Goal: Task Accomplishment & Management: Complete application form

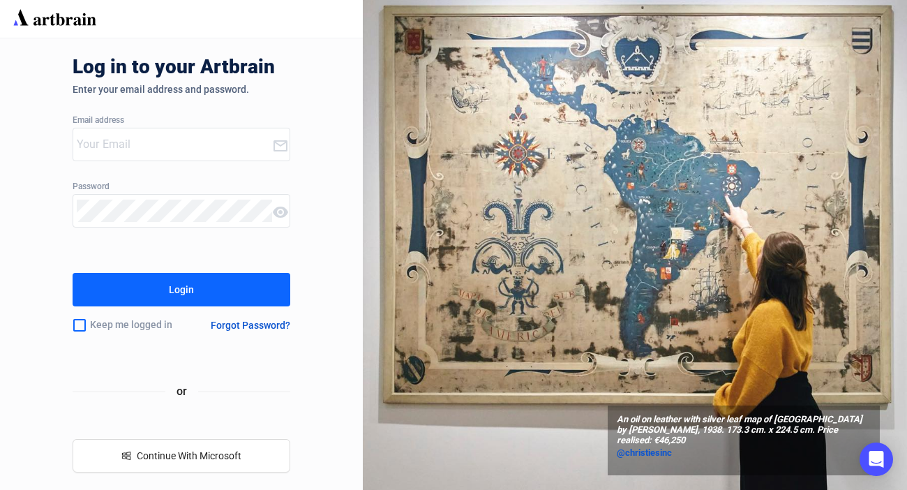
type input "[EMAIL_ADDRESS][DOMAIN_NAME]"
click at [215, 288] on button "Login" at bounding box center [182, 289] width 218 height 33
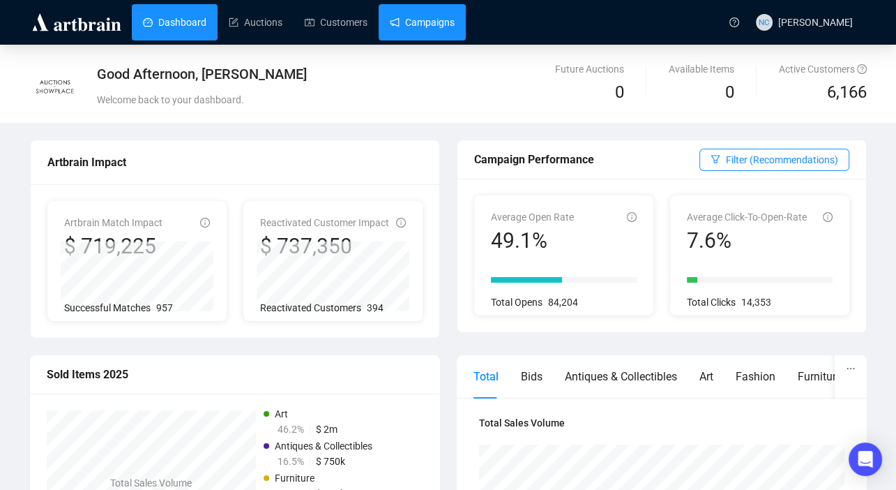
click at [428, 27] on link "Campaigns" at bounding box center [422, 22] width 65 height 36
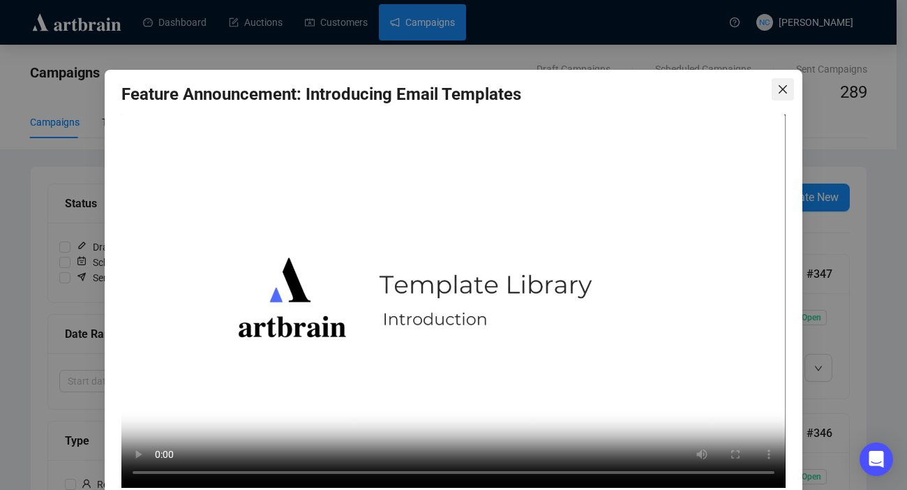
click at [777, 84] on icon "close" at bounding box center [782, 89] width 11 height 11
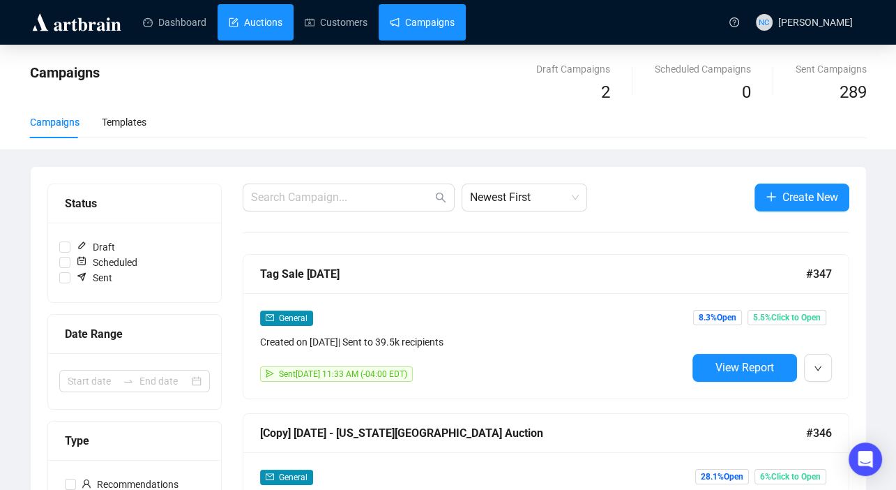
click at [283, 29] on link "Auctions" at bounding box center [256, 22] width 54 height 36
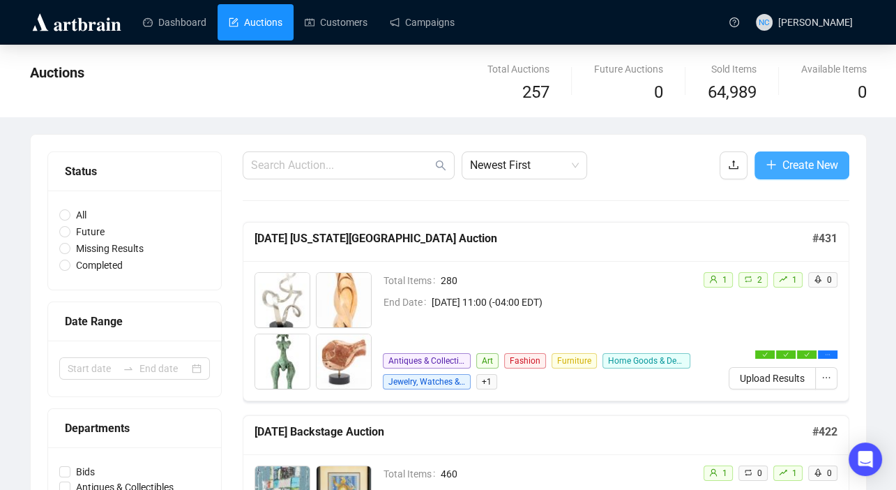
click at [801, 172] on span "Create New" at bounding box center [811, 164] width 56 height 17
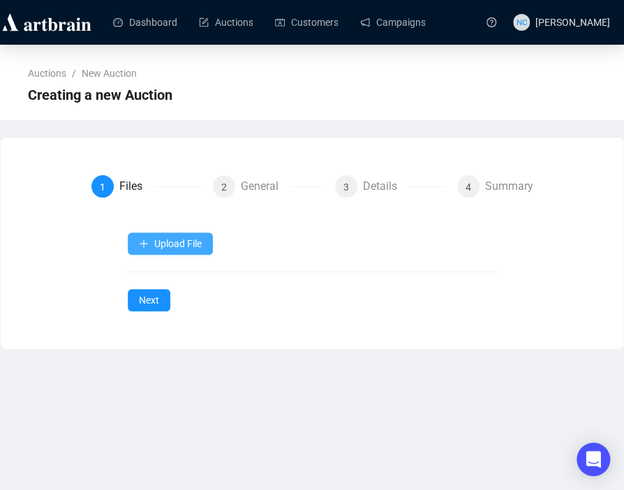
click at [174, 245] on span "Upload File" at bounding box center [177, 243] width 47 height 11
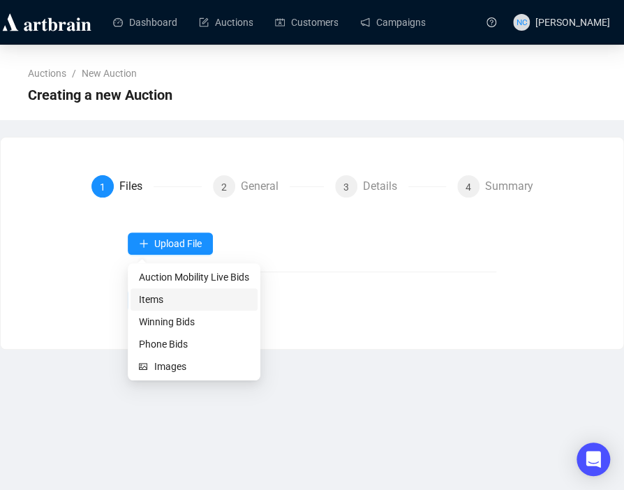
click at [177, 303] on span "Items" at bounding box center [194, 299] width 110 height 15
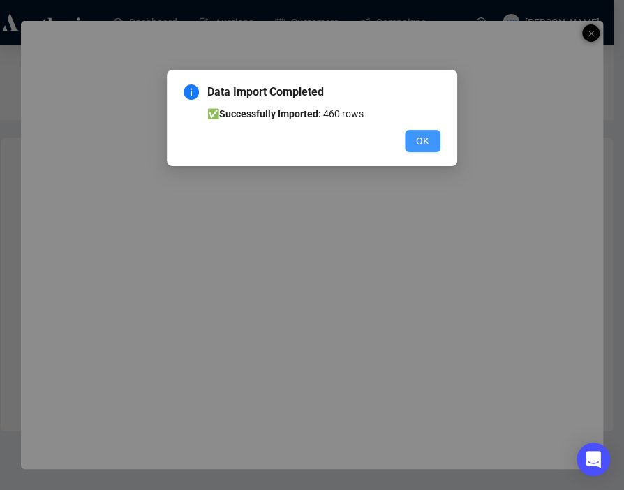
click at [430, 140] on button "OK" at bounding box center [423, 141] width 36 height 22
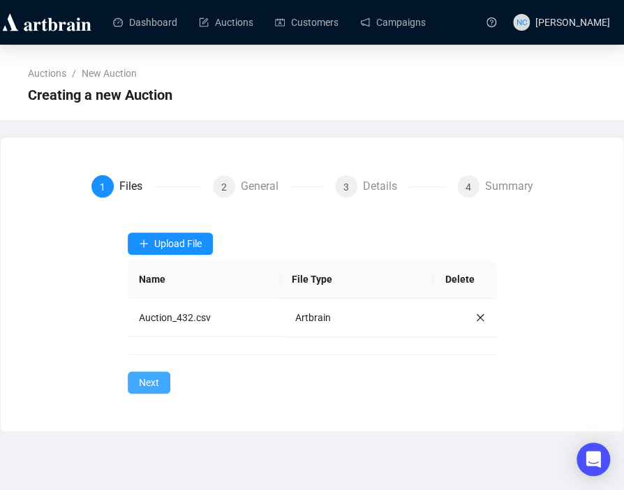
click at [142, 379] on span "Next" at bounding box center [149, 382] width 20 height 15
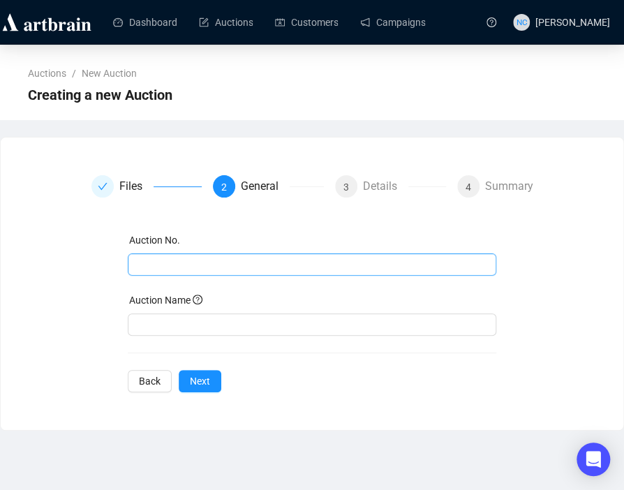
click at [208, 273] on span at bounding box center [312, 264] width 368 height 22
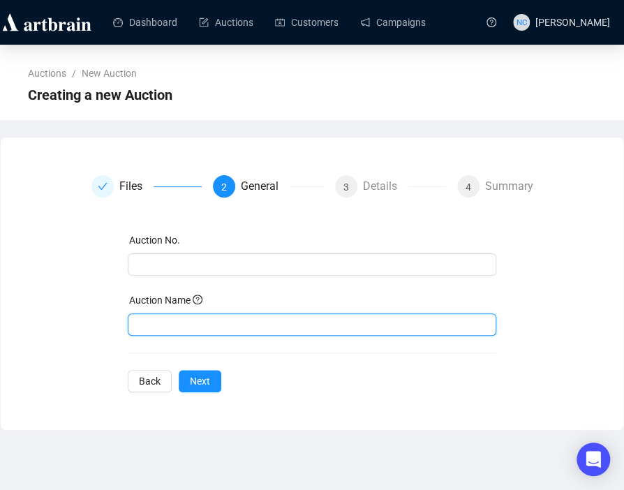
click at [224, 325] on input "text" at bounding box center [312, 324] width 368 height 22
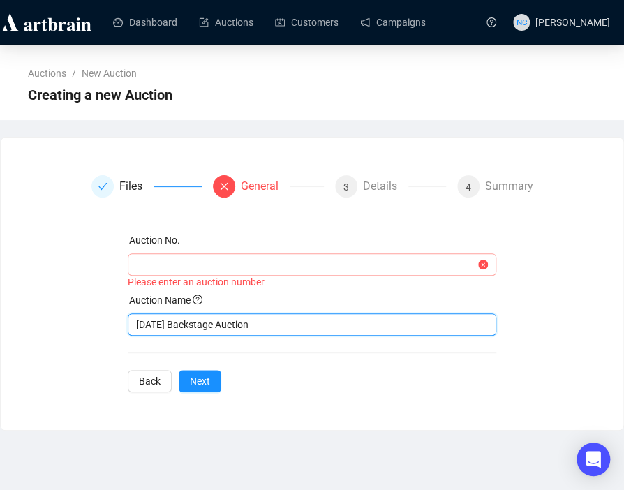
type input "[DATE] Backstage Auction"
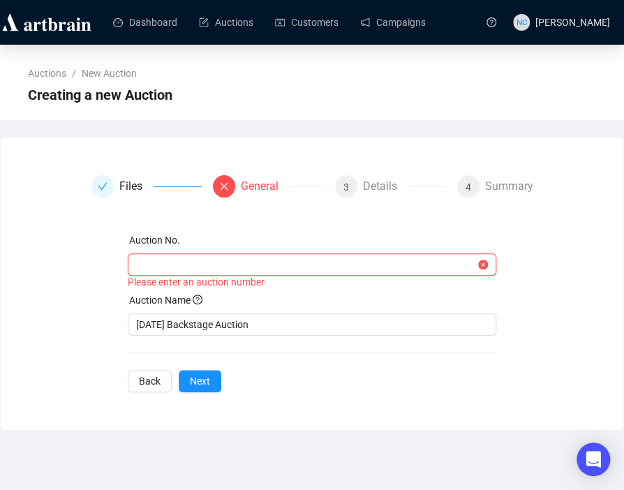
click at [221, 267] on input "text" at bounding box center [305, 264] width 338 height 15
click at [552, 351] on div "Files General 3 Details 4 Summary Auction No. Please enter an auction number Au…" at bounding box center [311, 283] width 589 height 217
click at [331, 262] on input "text" at bounding box center [305, 264] width 338 height 15
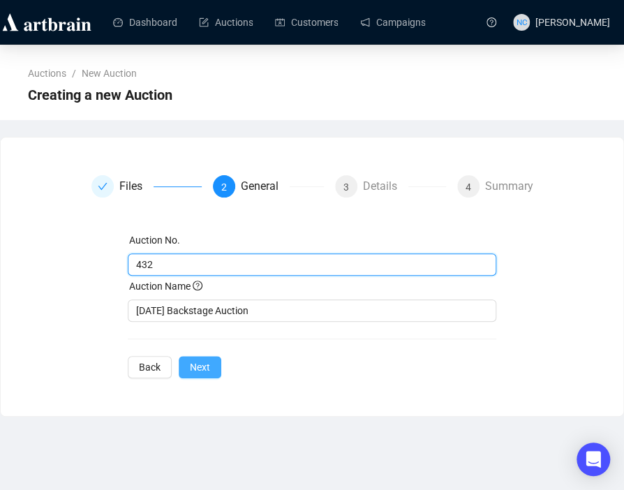
type input "432"
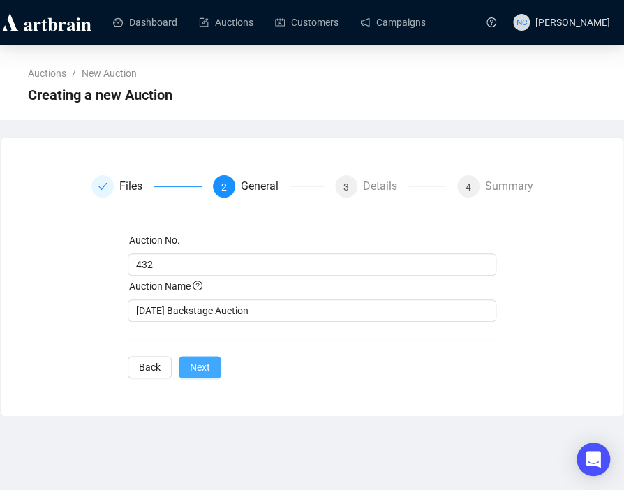
click at [186, 358] on button "Next" at bounding box center [200, 367] width 43 height 22
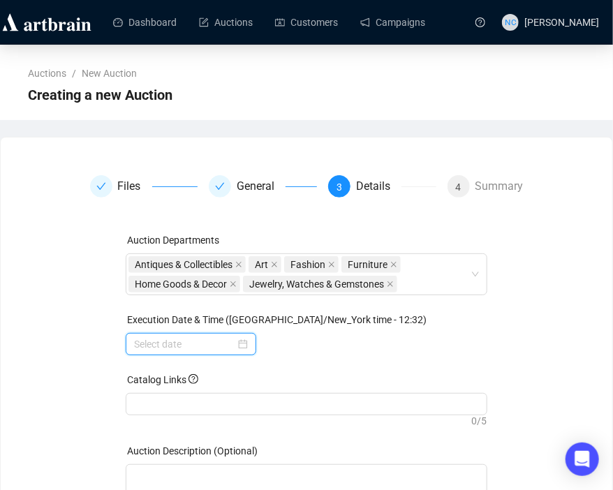
click at [225, 346] on input at bounding box center [184, 343] width 101 height 15
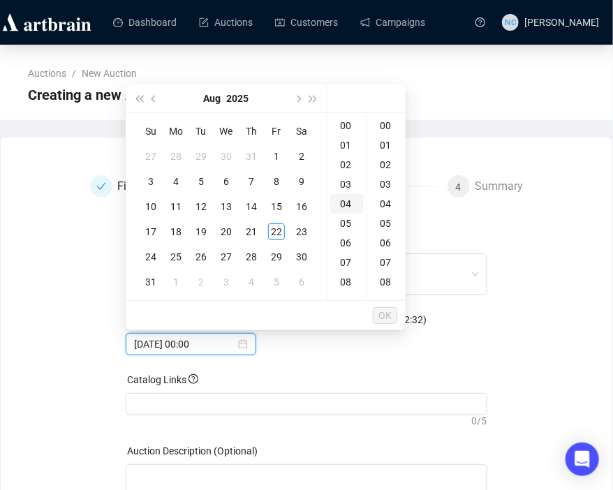
type input "[DATE] 00:00"
type input "[DATE] 07:00"
type input "[DATE] 00:07"
type input "[DATE] 08:00"
click at [254, 254] on div "28" at bounding box center [251, 256] width 17 height 17
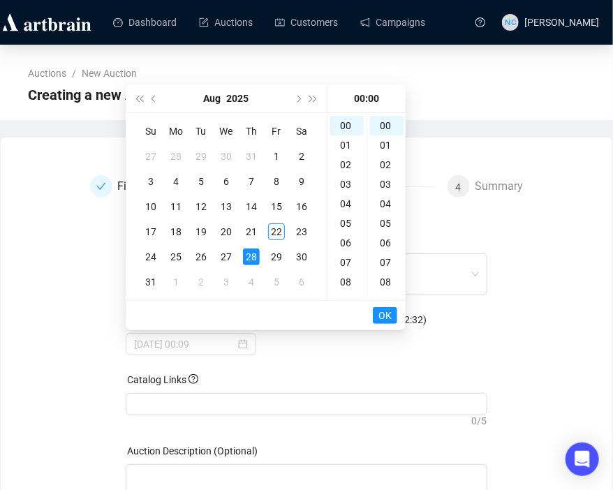
type input "[DATE] 00:00"
click at [393, 312] on button "OK" at bounding box center [385, 315] width 24 height 17
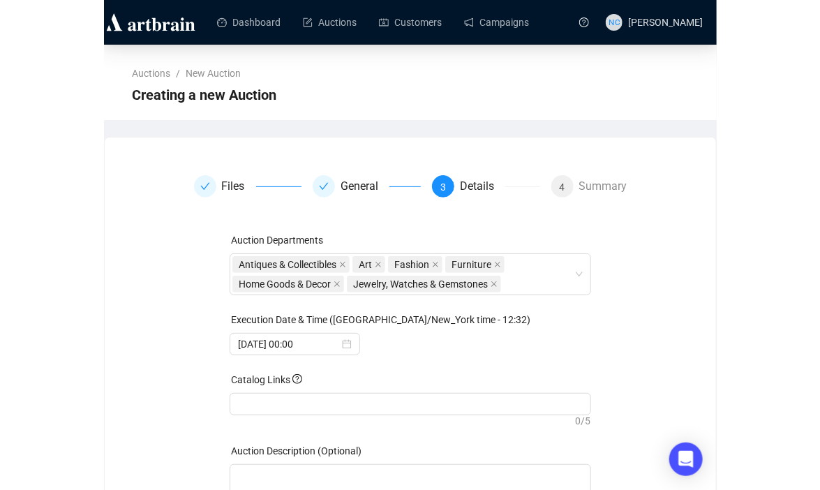
scroll to position [70, 0]
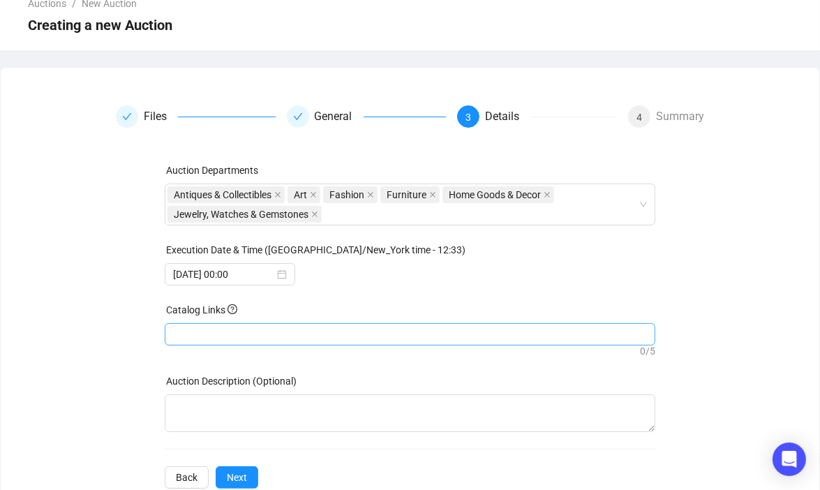
click at [257, 331] on div at bounding box center [409, 334] width 485 height 20
drag, startPoint x: 257, startPoint y: 331, endPoint x: 199, endPoint y: 305, distance: 63.7
click at [199, 299] on div "Auction Departments Antiques & Collectibles Art Fashion Furniture Home Goods & …" at bounding box center [410, 326] width 490 height 326
drag, startPoint x: 200, startPoint y: 326, endPoint x: 196, endPoint y: 336, distance: 11.3
click at [196, 336] on div at bounding box center [409, 334] width 485 height 20
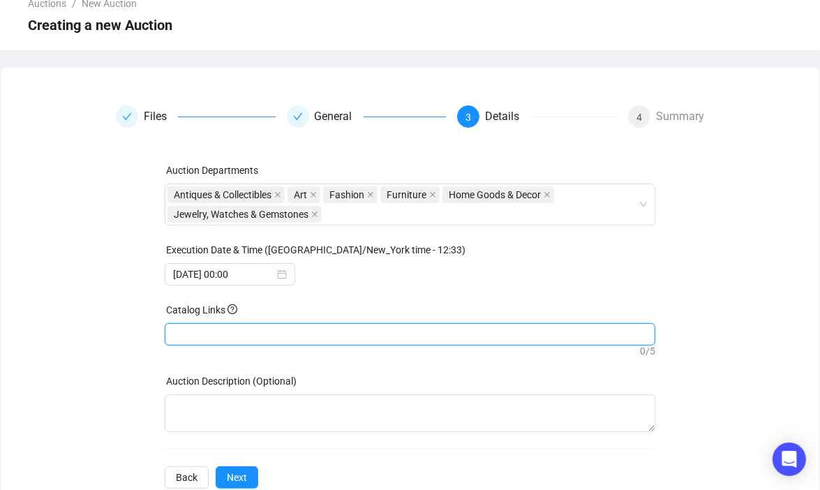
click at [193, 337] on div at bounding box center [409, 334] width 485 height 20
paste input "[URL][DOMAIN_NAME]"
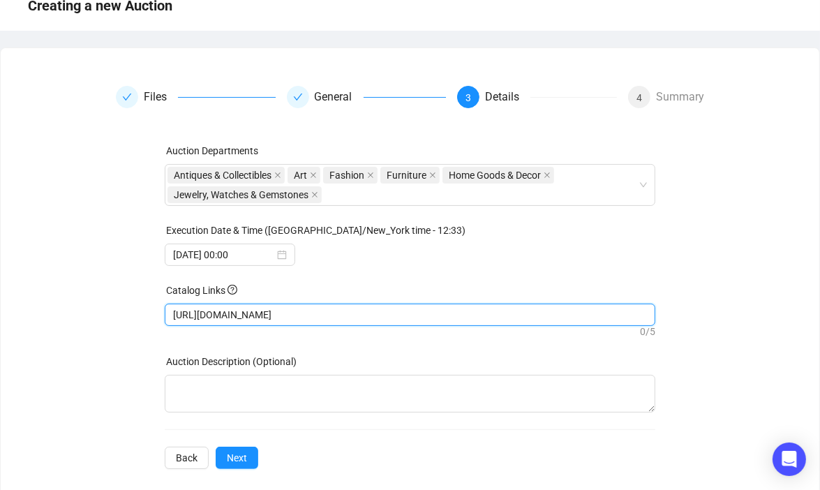
scroll to position [106, 0]
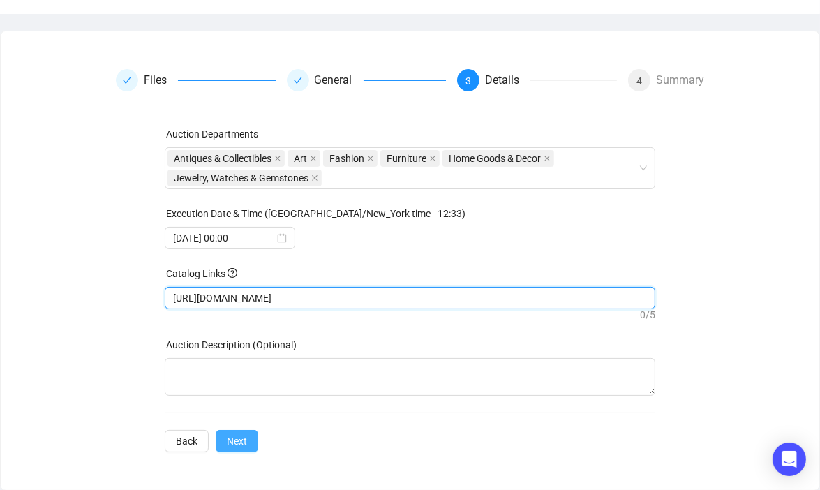
type input "[URL][DOMAIN_NAME]"
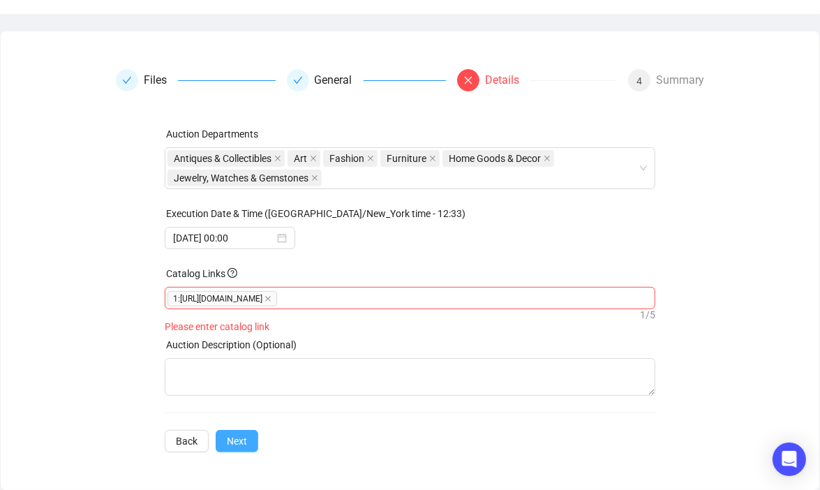
click at [230, 445] on span "Next" at bounding box center [237, 440] width 20 height 15
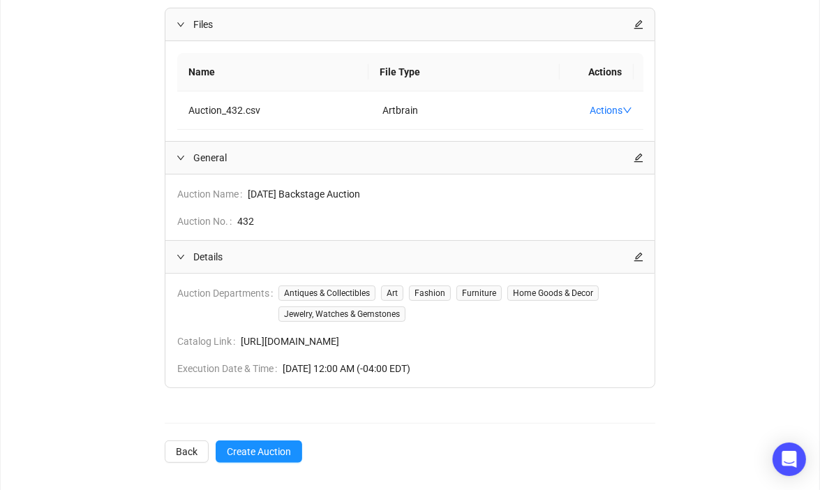
scroll to position [248, 0]
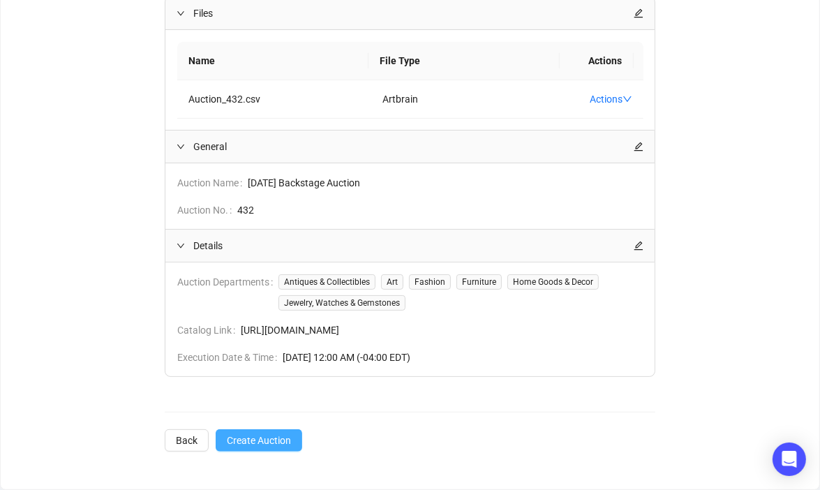
click at [269, 435] on span "Create Auction" at bounding box center [259, 440] width 64 height 15
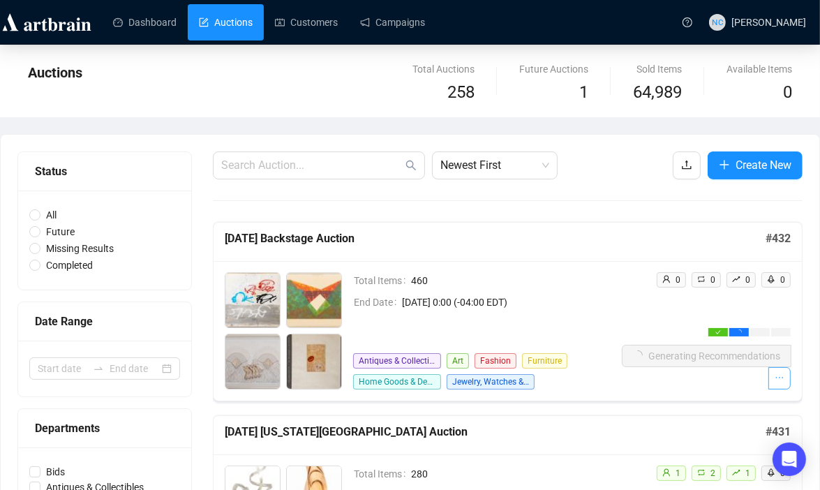
click at [776, 373] on icon "ellipsis" at bounding box center [779, 378] width 10 height 10
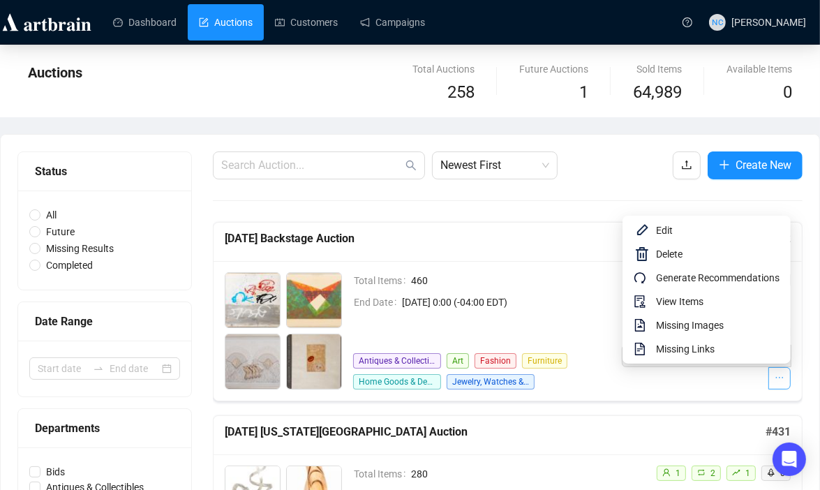
click at [776, 373] on icon "ellipsis" at bounding box center [779, 378] width 10 height 10
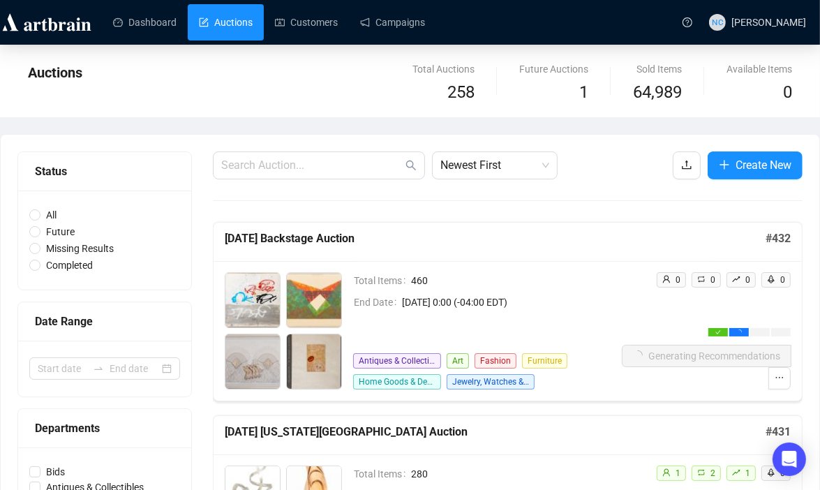
click at [304, 91] on div "Auctions" at bounding box center [268, 83] width 481 height 45
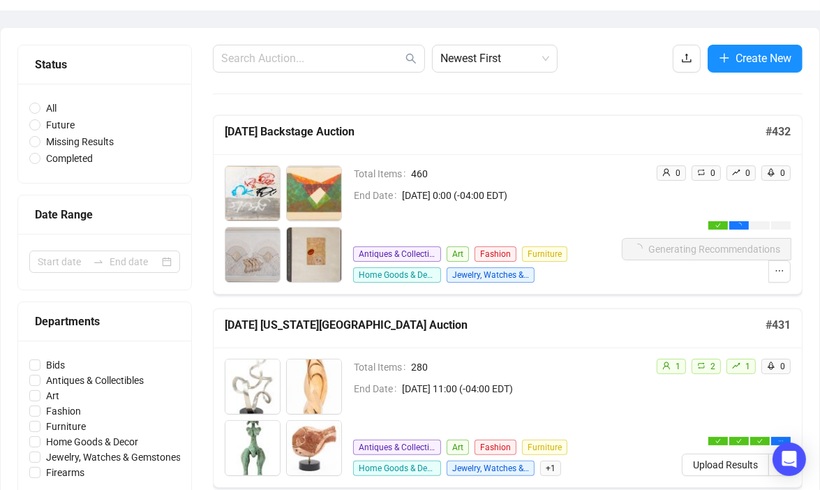
scroll to position [209, 0]
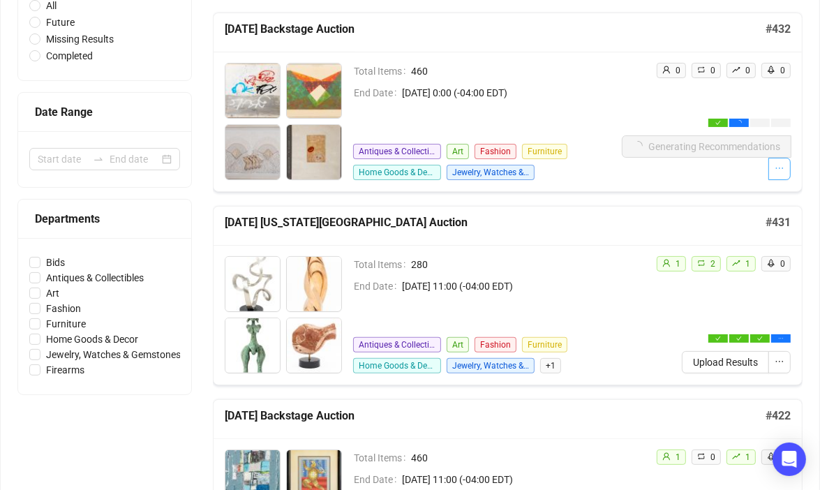
click at [781, 167] on icon "ellipsis" at bounding box center [779, 168] width 10 height 10
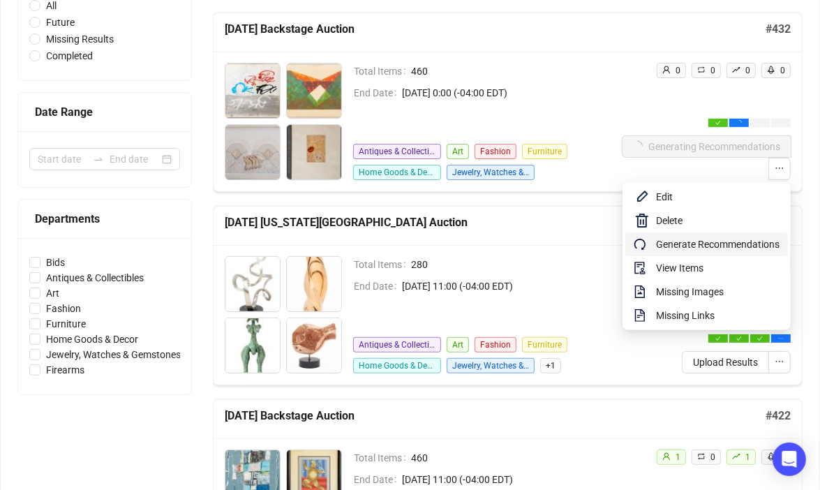
click at [743, 243] on span "Generate Recommendations" at bounding box center [717, 244] width 123 height 15
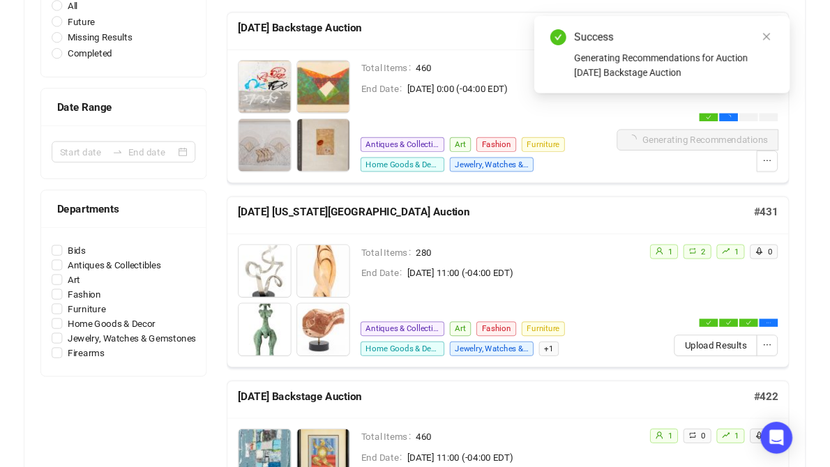
scroll to position [0, 0]
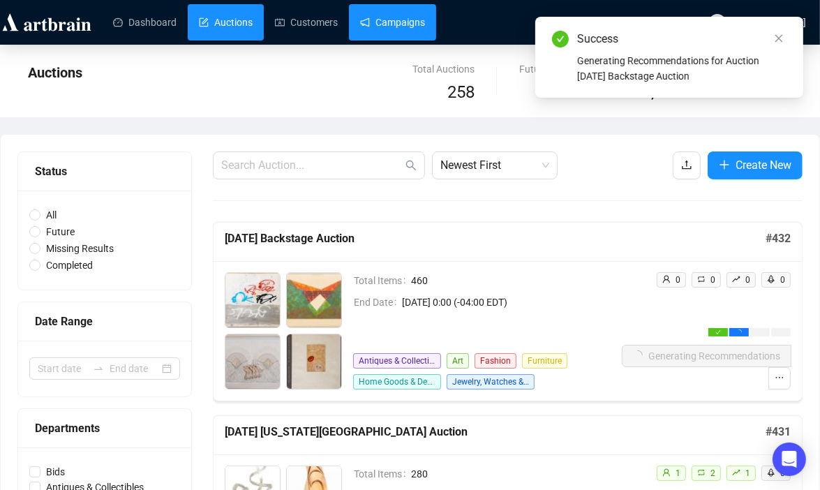
click at [377, 10] on link "Campaigns" at bounding box center [392, 22] width 65 height 36
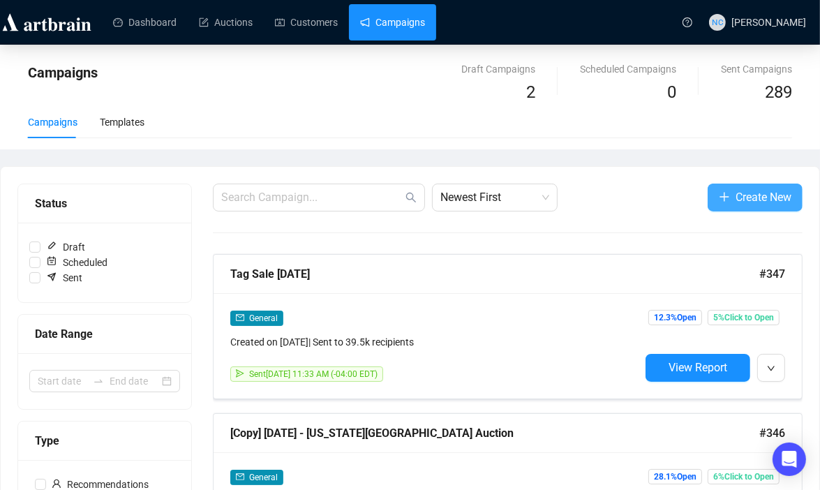
click at [756, 194] on span "Create New" at bounding box center [763, 196] width 56 height 17
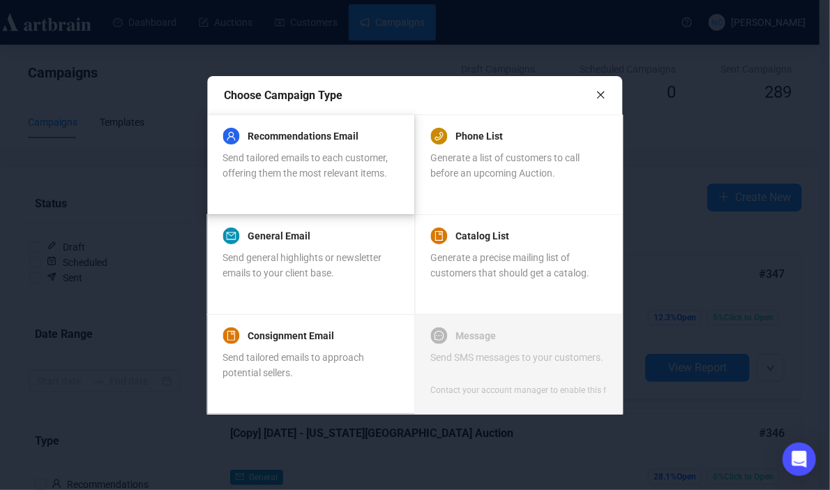
click at [326, 153] on span "Send tailored emails to each customer, offering them the most relevant items." at bounding box center [305, 165] width 165 height 27
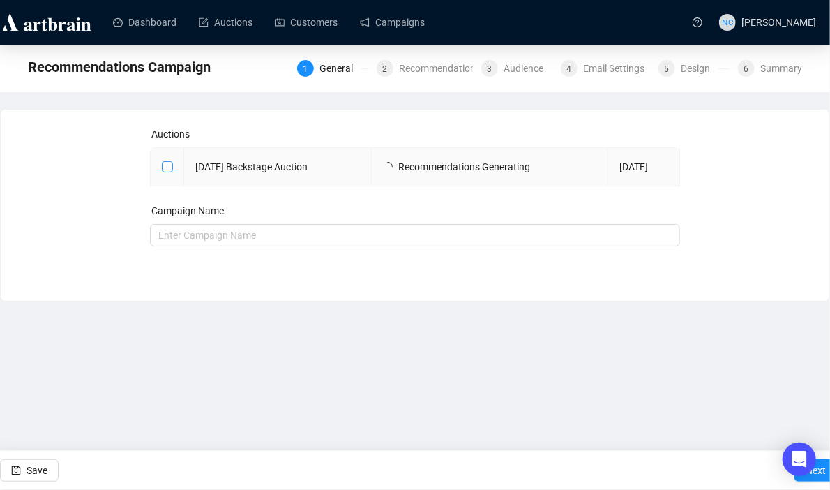
click at [169, 167] on input "checkbox" at bounding box center [167, 166] width 10 height 10
checkbox input "true"
type input "[DATE] Backstage Auction Campaign"
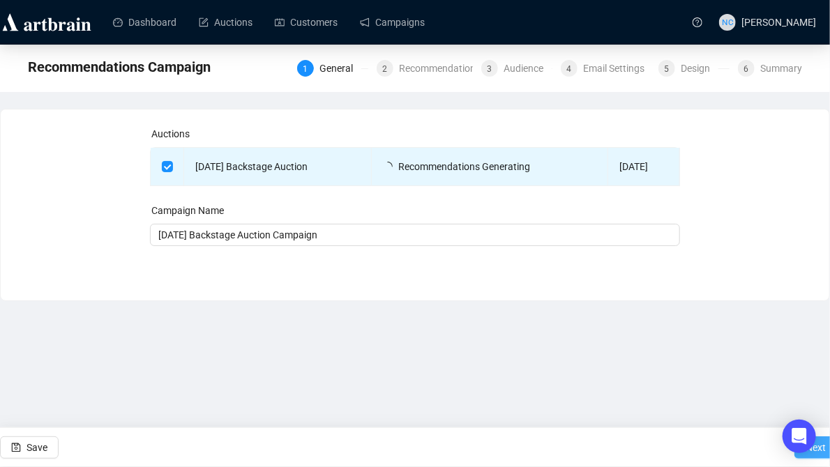
click at [822, 457] on span "Next" at bounding box center [816, 447] width 20 height 39
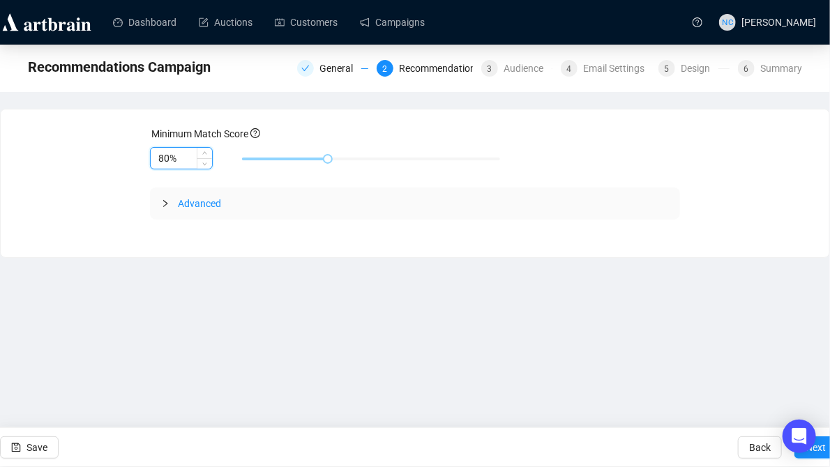
click at [165, 164] on input "80%" at bounding box center [181, 158] width 61 height 21
click at [204, 163] on icon "down" at bounding box center [204, 162] width 5 height 5
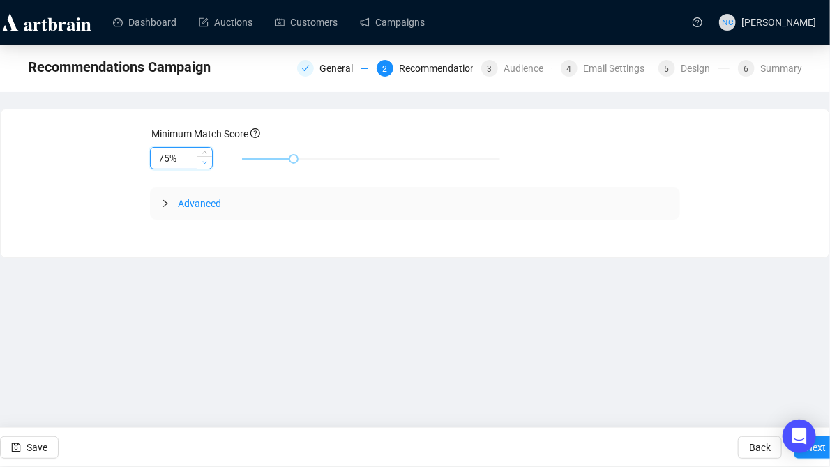
click at [204, 163] on icon "down" at bounding box center [204, 162] width 5 height 5
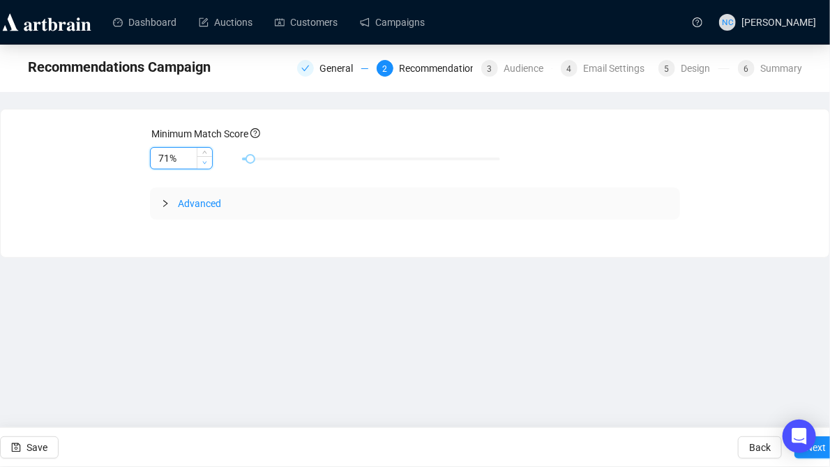
type input "70%"
click at [204, 163] on icon "down" at bounding box center [204, 162] width 5 height 5
click at [827, 451] on button "Next" at bounding box center [816, 448] width 43 height 22
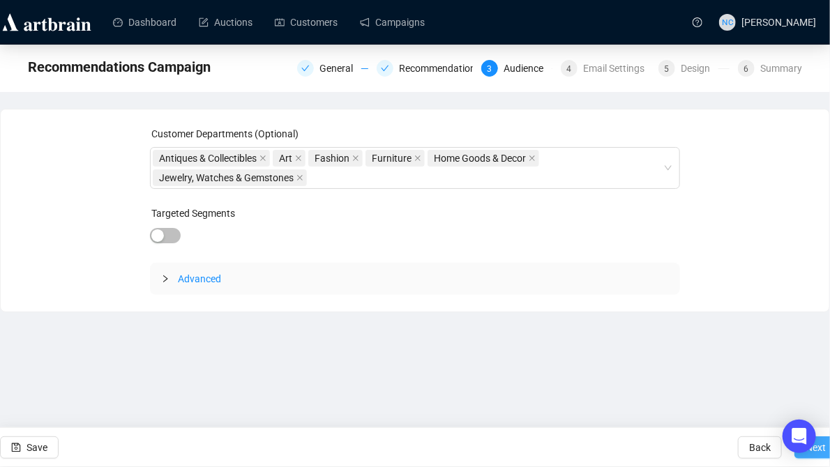
click at [822, 453] on span "Next" at bounding box center [816, 447] width 20 height 39
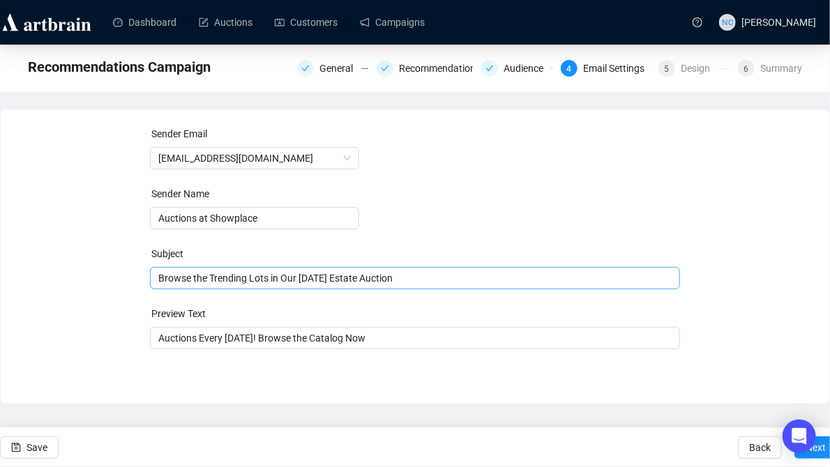
click at [350, 286] on div "Browse the Trending Lots in Our [DATE] Estate Auction" at bounding box center [415, 278] width 530 height 22
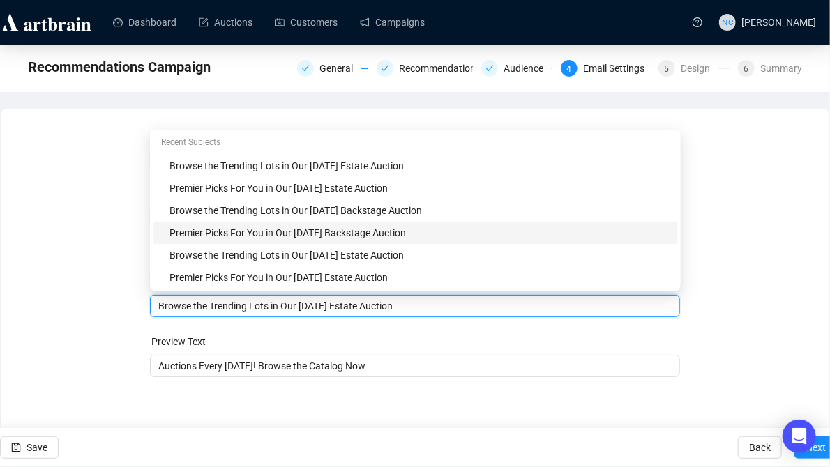
click at [262, 234] on div "Premier Picks For You in Our [DATE] Backstage Auction" at bounding box center [420, 232] width 500 height 15
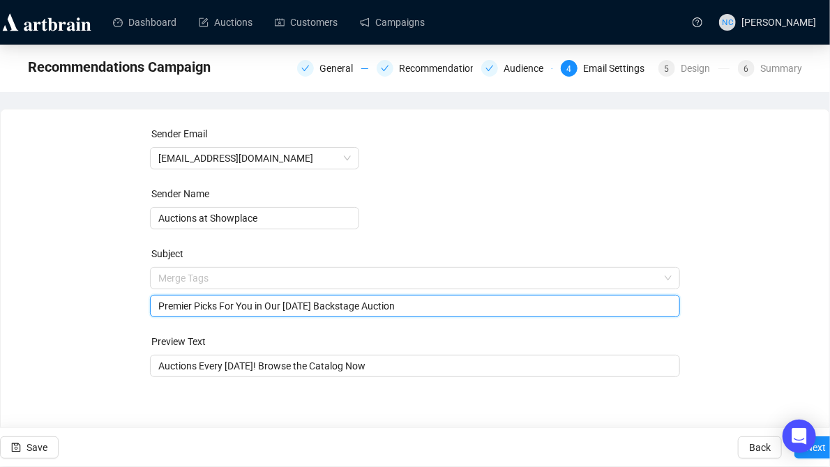
click at [324, 307] on input "Premier Picks For You in Our [DATE] Backstage Auction" at bounding box center [414, 306] width 513 height 15
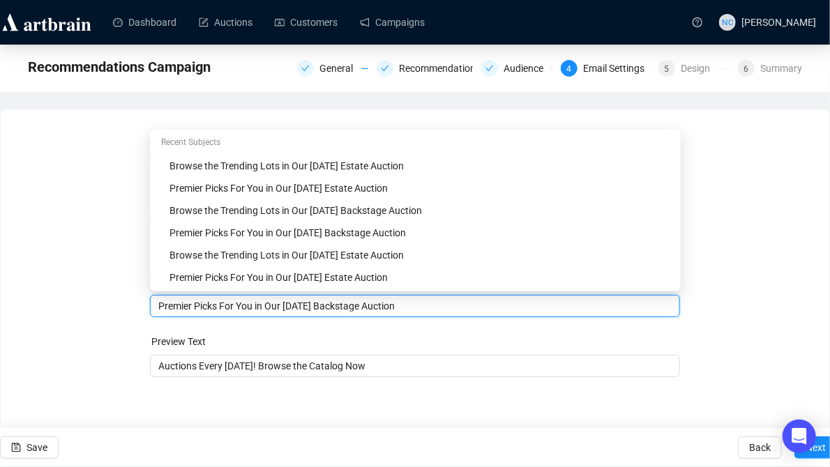
type input "Premier Picks For You in Our [DATE] Backstage Auction"
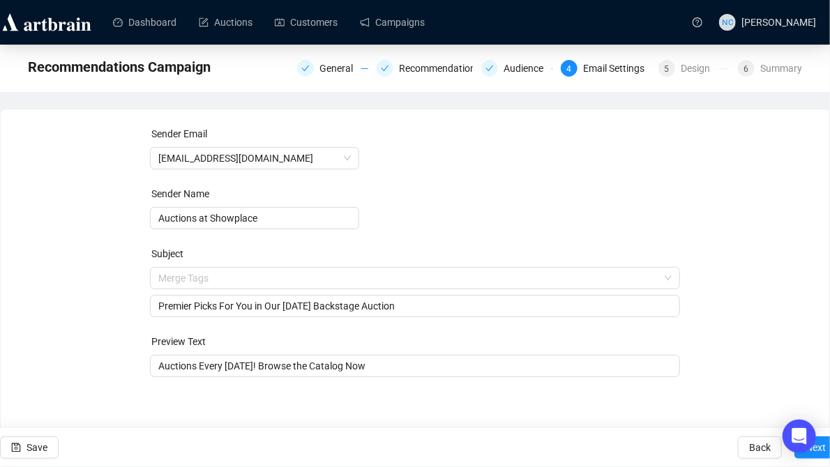
click at [765, 306] on div "Sender Email [EMAIL_ADDRESS][DOMAIN_NAME] Sender Name Auctions at Showplace Sub…" at bounding box center [414, 260] width 795 height 268
click at [812, 451] on div "Open Intercom Messenger" at bounding box center [799, 437] width 37 height 37
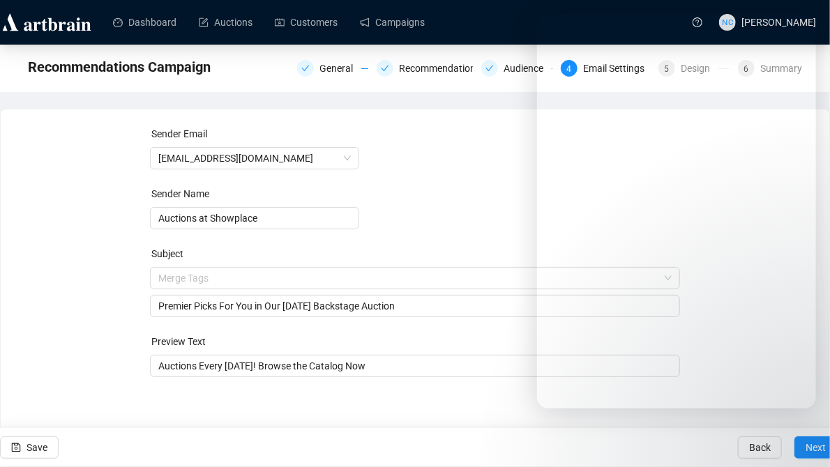
click at [812, 451] on div at bounding box center [799, 436] width 33 height 33
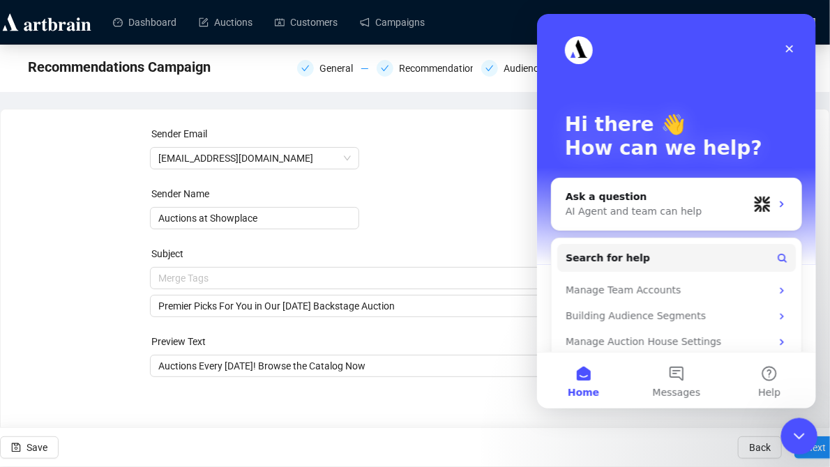
click at [803, 437] on icon "Close Intercom Messenger" at bounding box center [797, 434] width 17 height 17
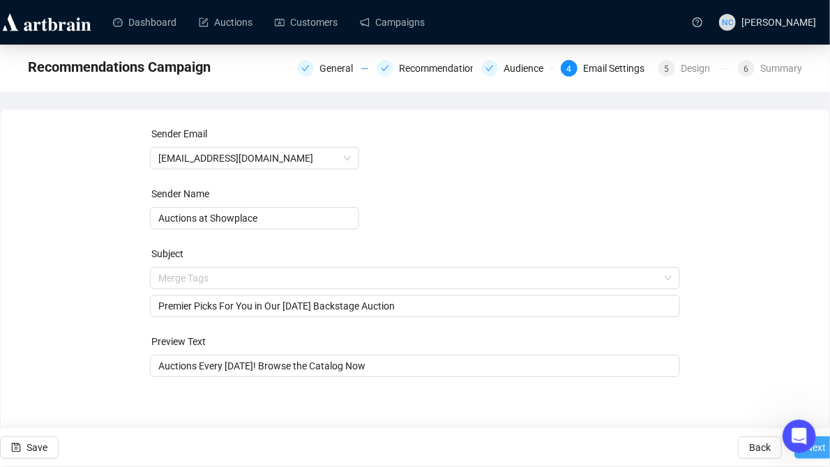
click at [823, 450] on span "Next" at bounding box center [816, 447] width 20 height 39
